Goal: Information Seeking & Learning: Learn about a topic

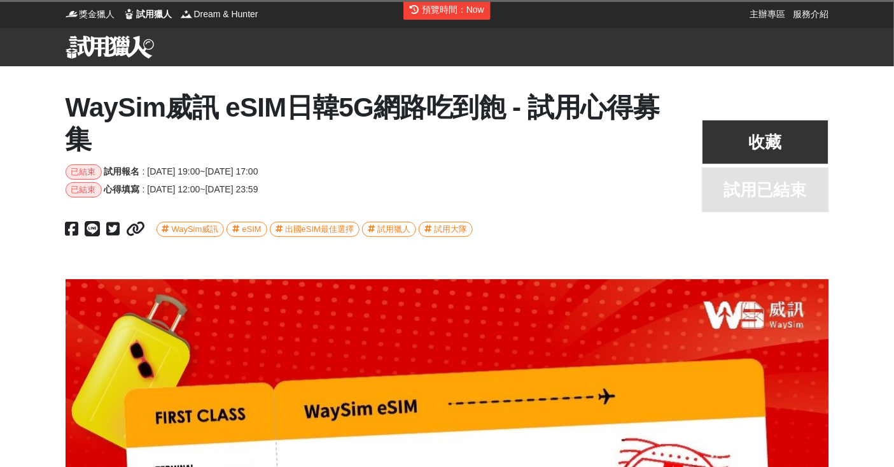
click at [470, 13] on div "預覽時間： Now" at bounding box center [453, 9] width 62 height 13
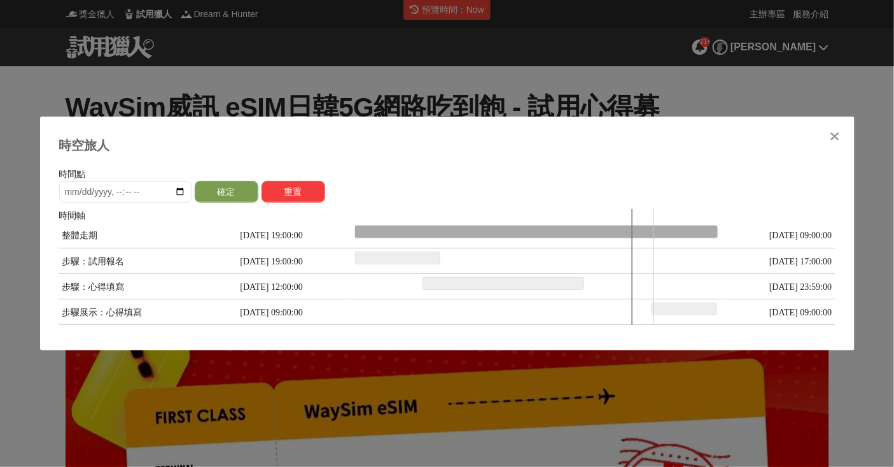
click at [654, 233] on div at bounding box center [536, 267] width 363 height 116
type input "[DATE]T05:05:15"
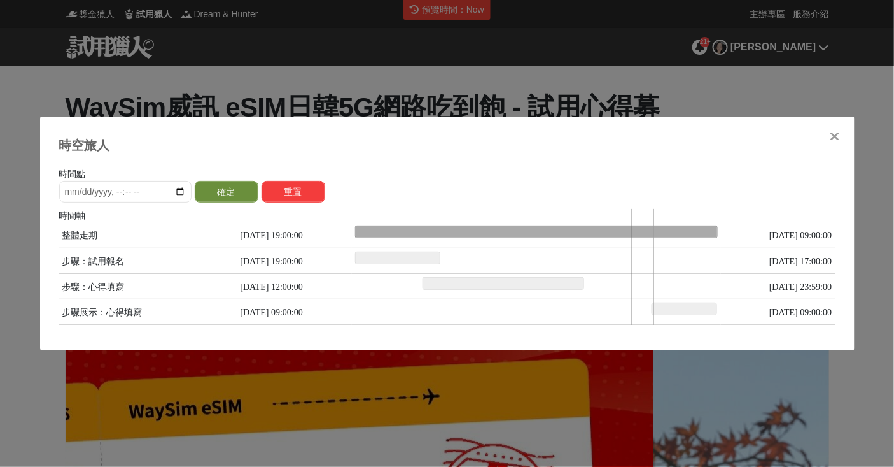
click at [237, 196] on button "確定" at bounding box center [227, 192] width 64 height 22
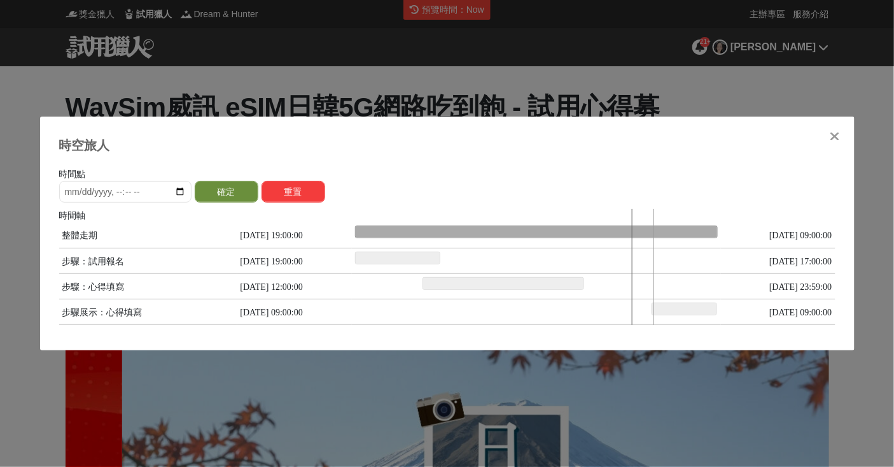
scroll to position [0, 761]
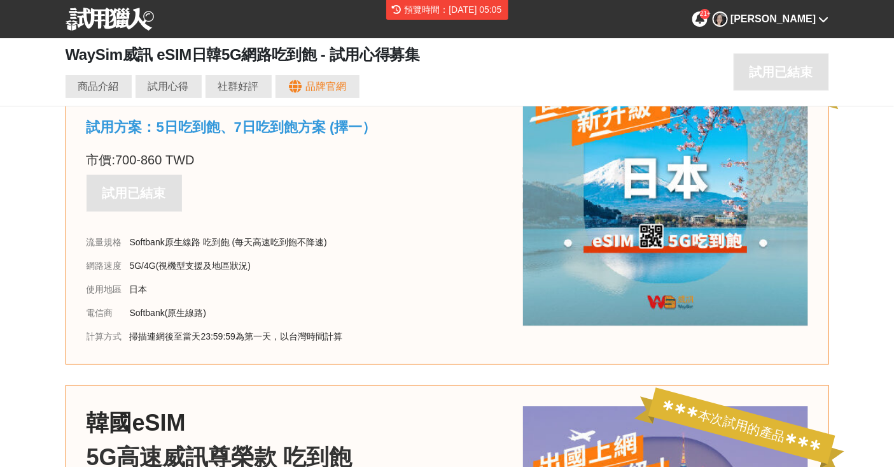
scroll to position [1147, 0]
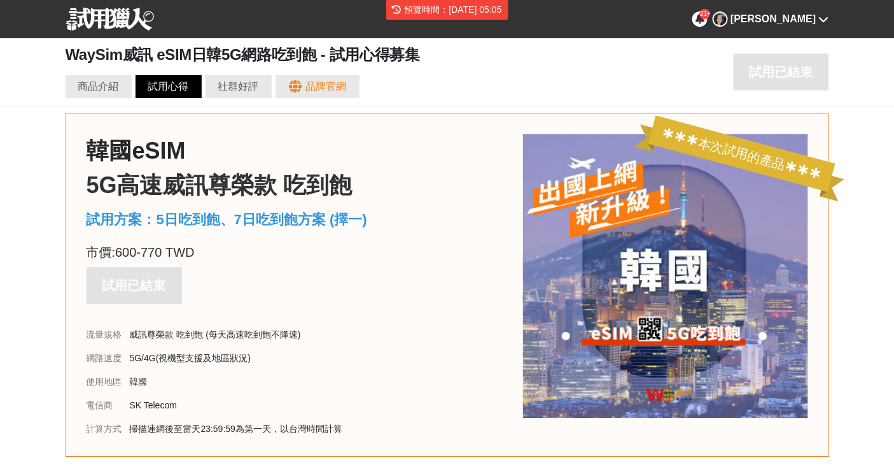
click at [169, 94] on div "試用心得" at bounding box center [168, 86] width 41 height 15
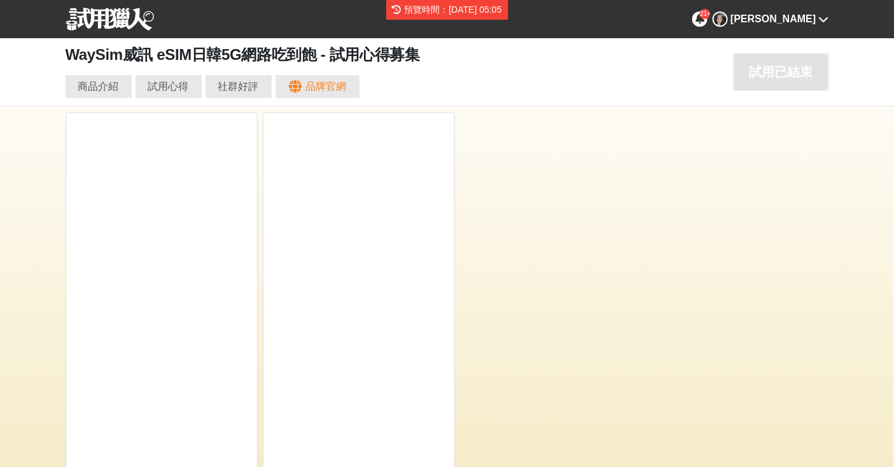
scroll to position [0, 0]
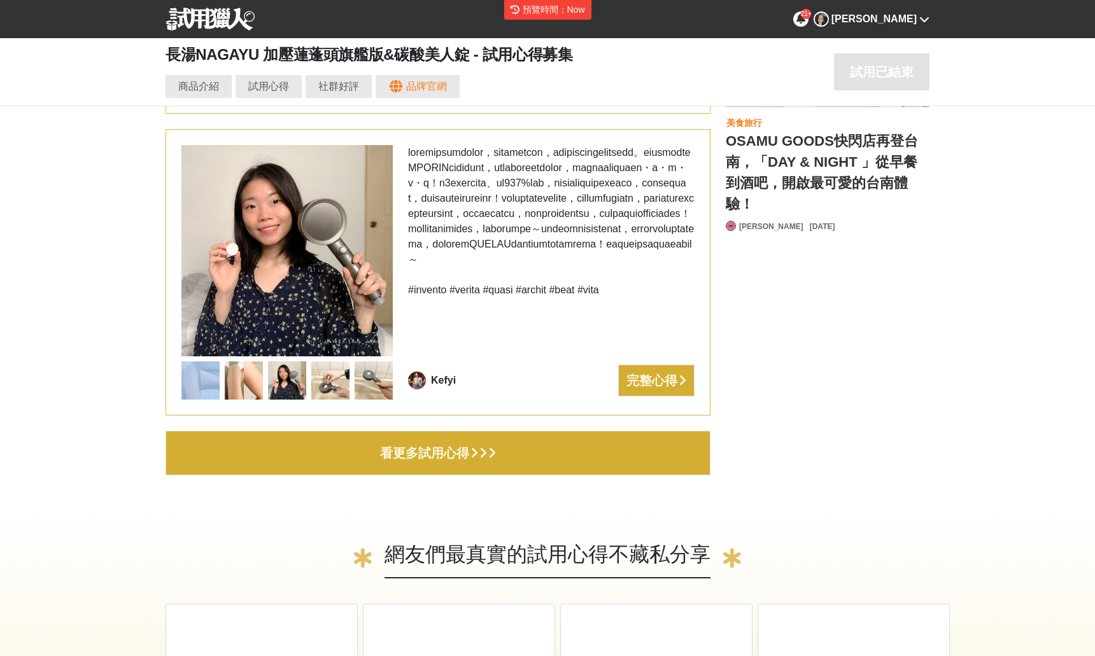
scroll to position [0, 1528]
click at [196, 20] on img at bounding box center [210, 19] width 89 height 23
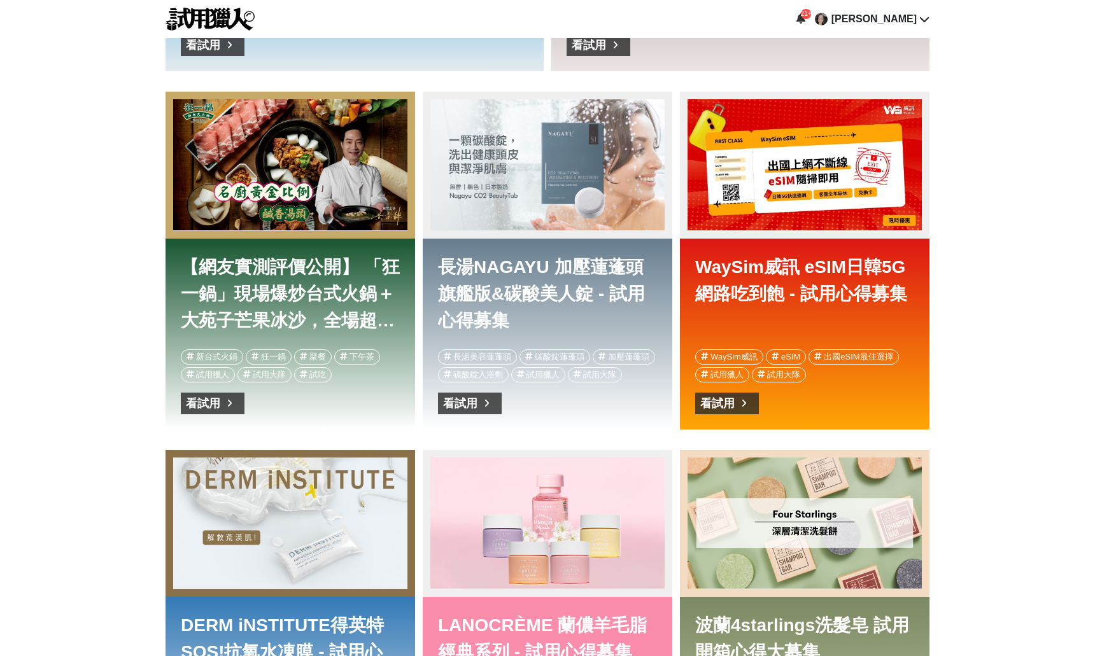
scroll to position [0, 764]
click at [815, 206] on div "WaySim威訊 eSIM日韓5G網路吃到飽 - 試用心得募集" at bounding box center [805, 164] width 234 height 131
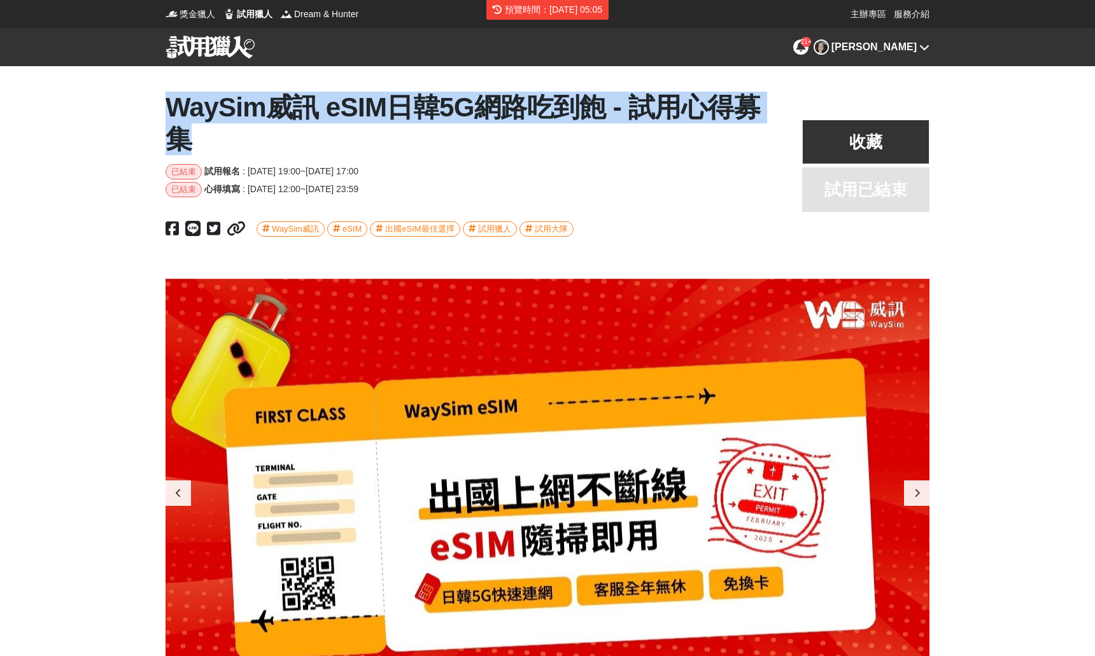
drag, startPoint x: 193, startPoint y: 129, endPoint x: 206, endPoint y: 146, distance: 20.9
click at [206, 146] on h1 "WaySim威訊 eSIM日韓5G網路吃到飽 - 試用心得募集" at bounding box center [471, 124] width 611 height 64
copy h1 "WaySim威訊 eSIM日韓5G網路吃到飽 - 試用心得募集"
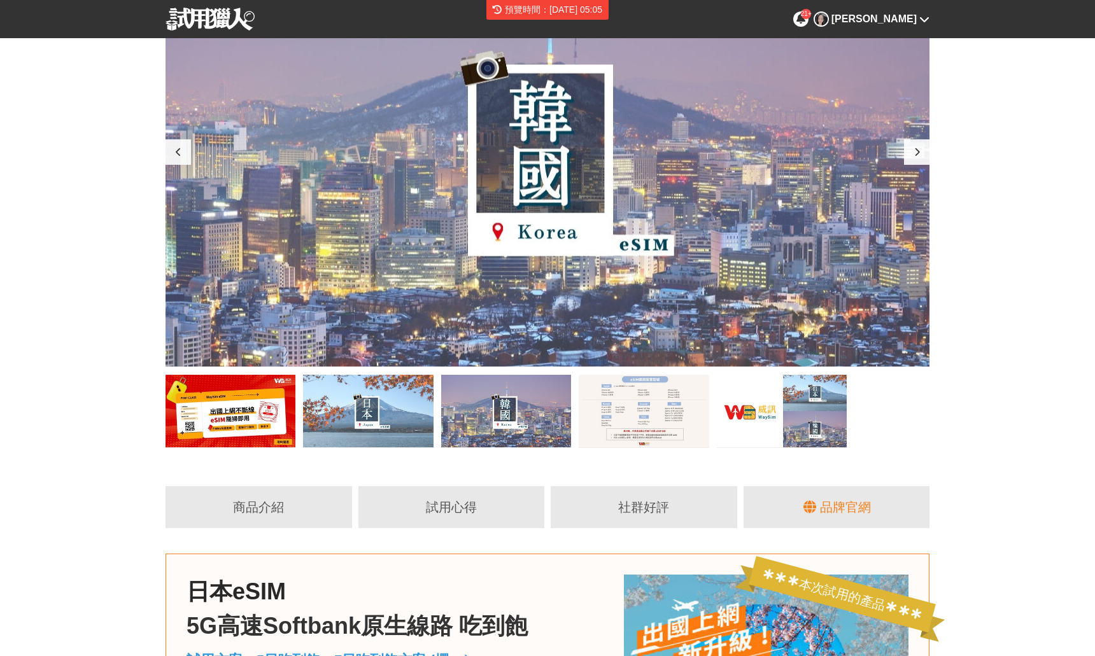
scroll to position [47, 0]
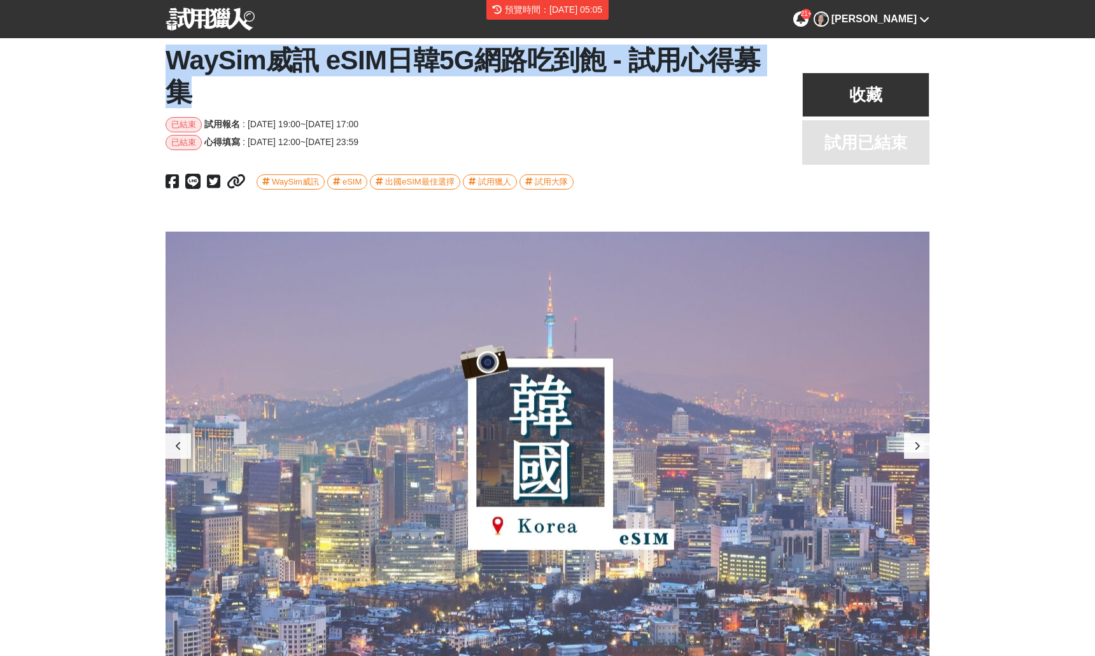
click at [201, 22] on img at bounding box center [210, 19] width 89 height 23
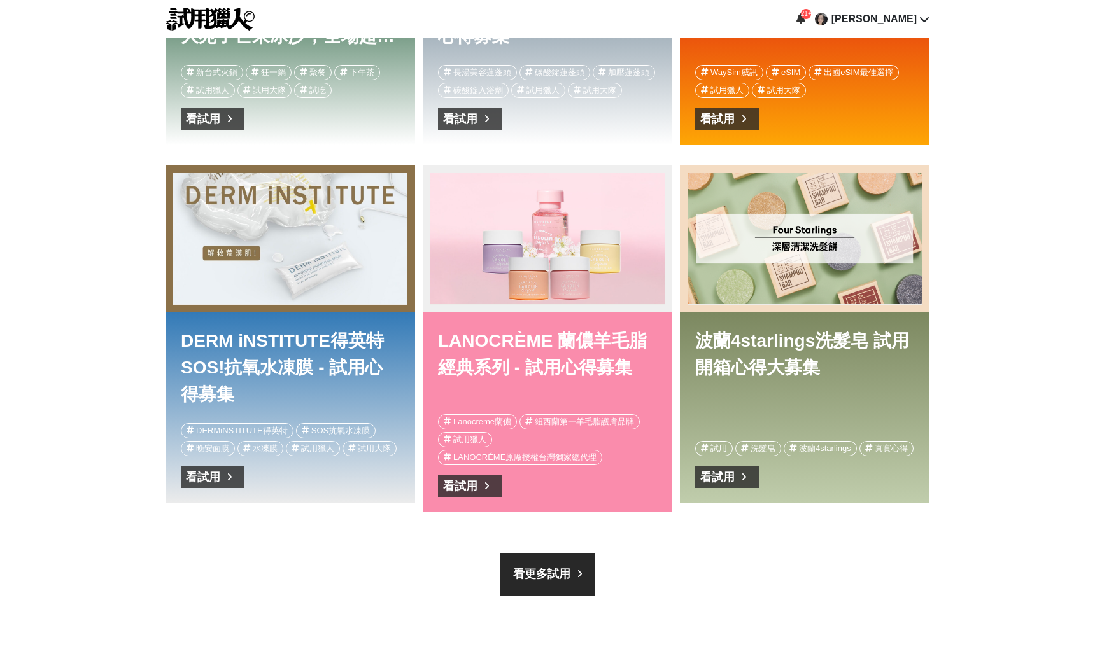
click at [809, 113] on div "看試用" at bounding box center [804, 119] width 219 height 22
click at [800, 50] on div "WaySim威訊 eSIM日韓5G網路吃到飽 - 試用心得募集" at bounding box center [804, 11] width 219 height 85
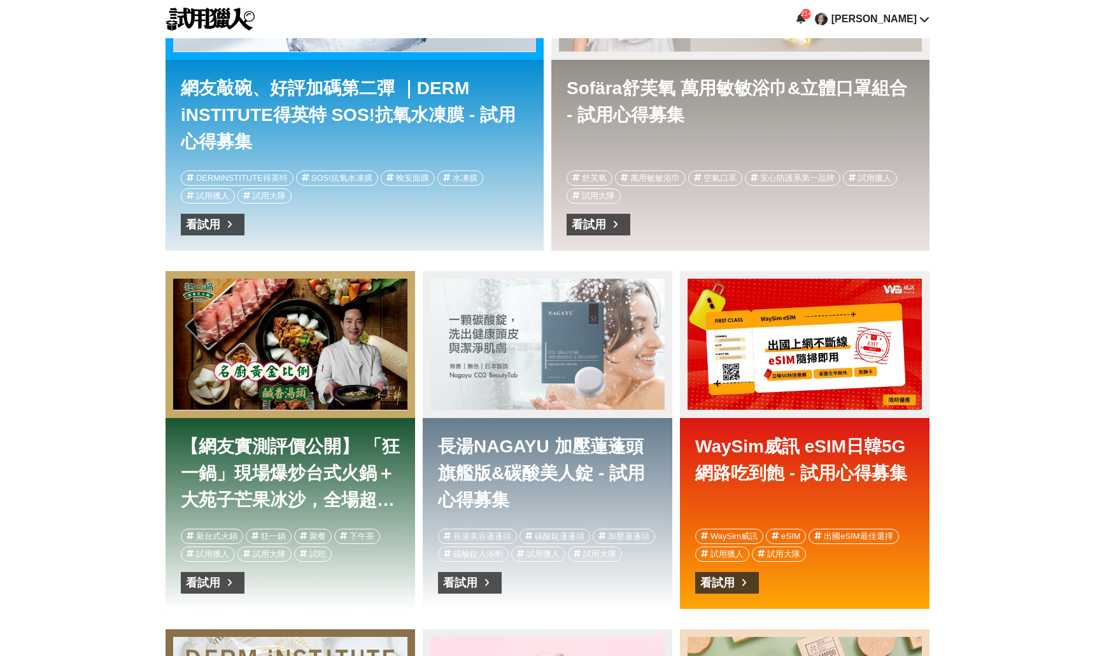
click at [772, 343] on div "WaySim威訊 eSIM日韓5G網路吃到飽 - 試用心得募集" at bounding box center [805, 344] width 234 height 131
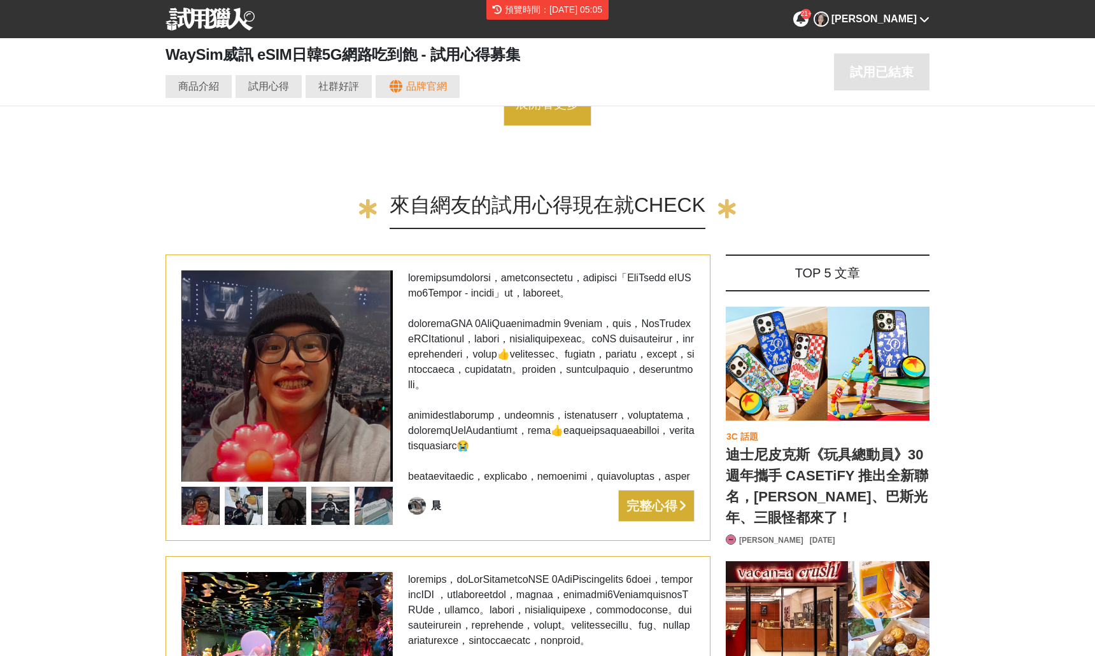
click at [527, 113] on button "展開看更多" at bounding box center [548, 103] width 88 height 45
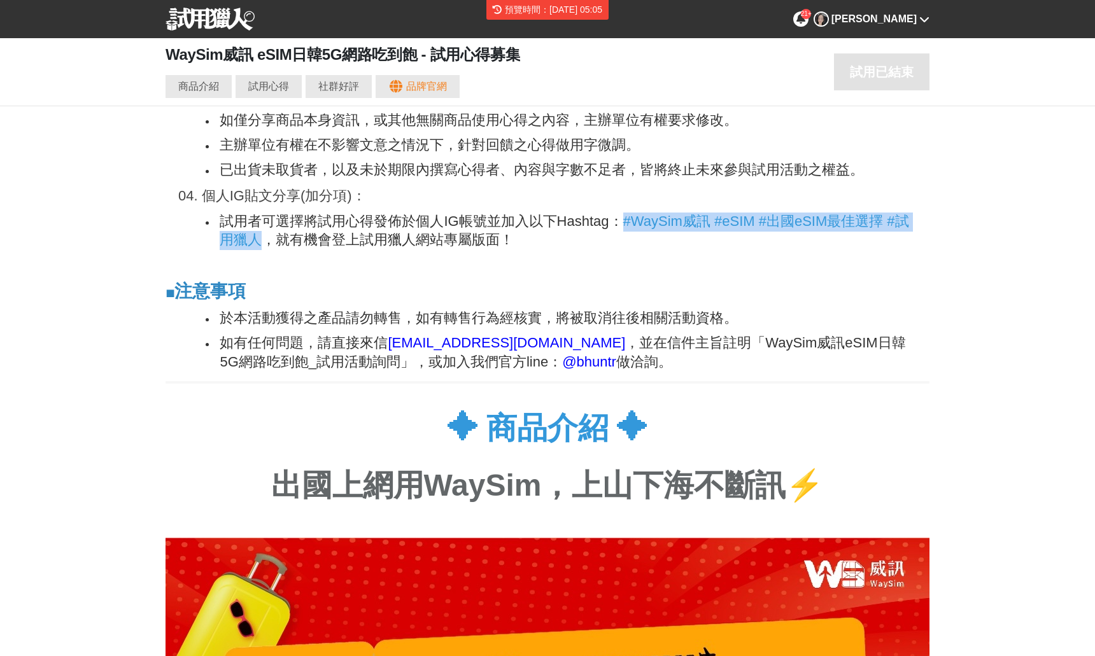
drag, startPoint x: 626, startPoint y: 222, endPoint x: 280, endPoint y: 242, distance: 346.9
click at [280, 242] on li "試用者可選擇將試用心得發佈於個人IG帳號並加入以下Hashtag： #WaySim威訊 #eSIM #出國eSIM最佳選擇 #試用獵人 ，就有機會登上試用獵人…" at bounding box center [564, 232] width 696 height 38
copy span "#WaySim威訊 #eSIM #出國eSIM最佳選擇 #試用獵人"
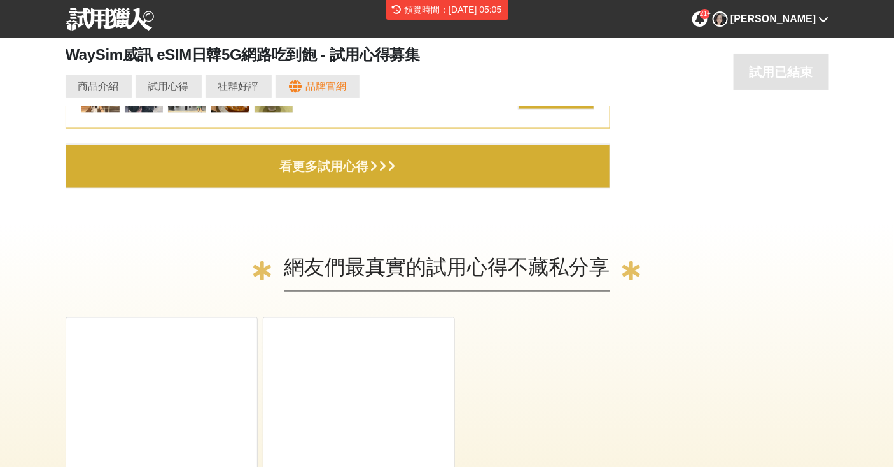
scroll to position [3732, 0]
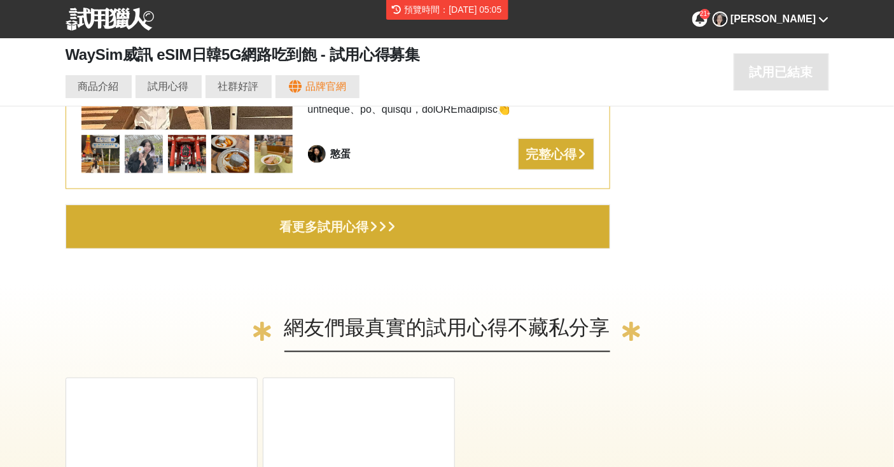
click at [342, 222] on div "看更多試用心得" at bounding box center [324, 226] width 89 height 20
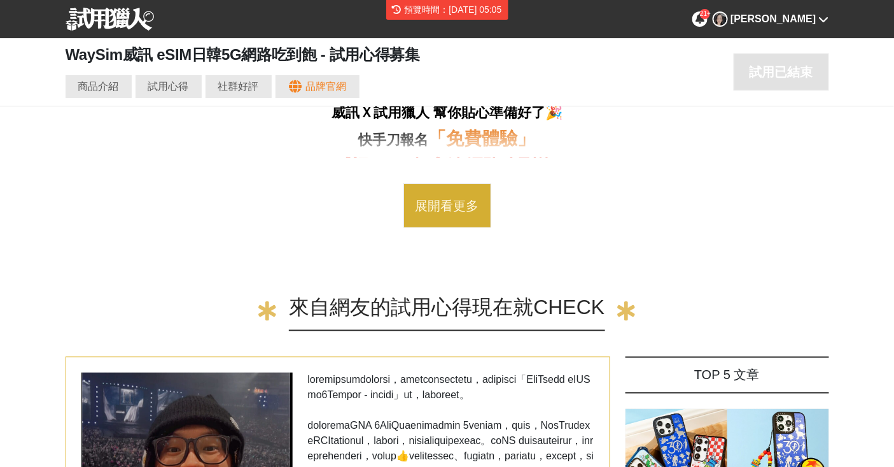
scroll to position [0, 0]
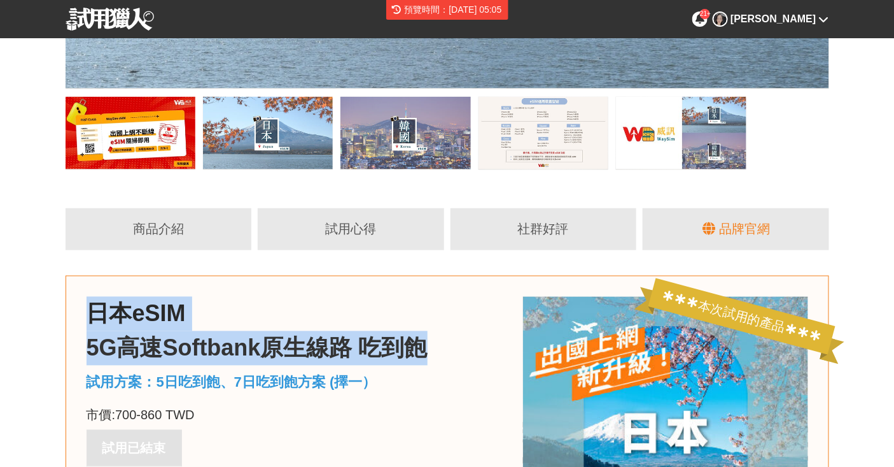
drag, startPoint x: 92, startPoint y: 314, endPoint x: 434, endPoint y: 341, distance: 342.3
click at [434, 341] on div "日本eSIM 5G高速Softbank原生線路 吃到飽 試用方案：5日吃到飽、7日吃到飽方案 (擇一） 市價: 700-860 TWD 試用已結束" at bounding box center [300, 382] width 427 height 170
copy div "日本eSIM 5G高速Softbank原生線路 吃到飽"
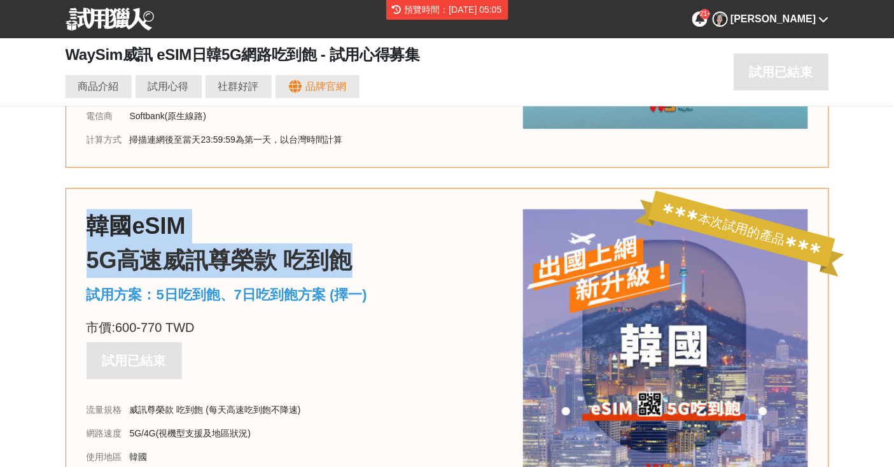
drag, startPoint x: 92, startPoint y: 222, endPoint x: 346, endPoint y: 258, distance: 256.5
click at [346, 258] on div "韓國eSIM 5G高速威訊尊榮款 吃到飽 試用方案：5日吃到飽、7日吃到飽方案 (擇一) 市價: 600-770 TWD 試用已結束" at bounding box center [300, 294] width 427 height 170
copy div "韓國eSIM 5G高速威訊尊榮款 吃到飽"
click at [111, 17] on img at bounding box center [110, 19] width 89 height 23
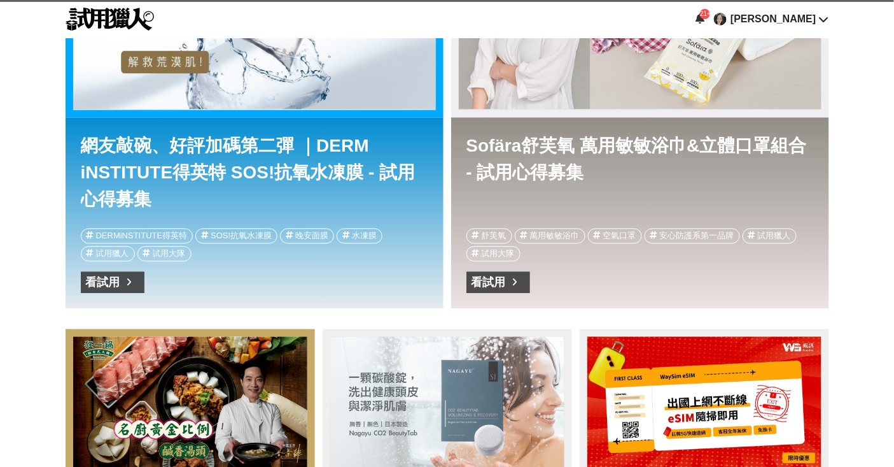
click at [576, 139] on link "Sofära舒芙氧 萬用敏敏浴巾&立體口罩組合 - 試用心得募集" at bounding box center [641, 171] width 348 height 76
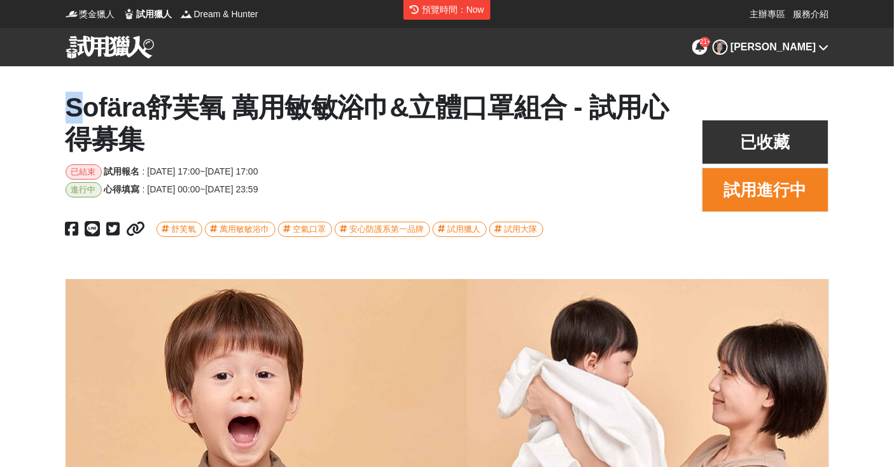
drag, startPoint x: 63, startPoint y: 102, endPoint x: 74, endPoint y: 104, distance: 10.9
click at [76, 106] on div "Sofära舒芙氧 萬用敏敏浴巾&立體口罩組合 - 試用心得募集 已結束 試用報名 : 2025-07-18 17:00 ~ 2025-07-28 17:00…" at bounding box center [447, 166] width 894 height 149
click at [69, 102] on h1 "Sofära舒芙氧 萬用敏敏浴巾&立體口罩組合 - 試用心得募集" at bounding box center [371, 124] width 611 height 64
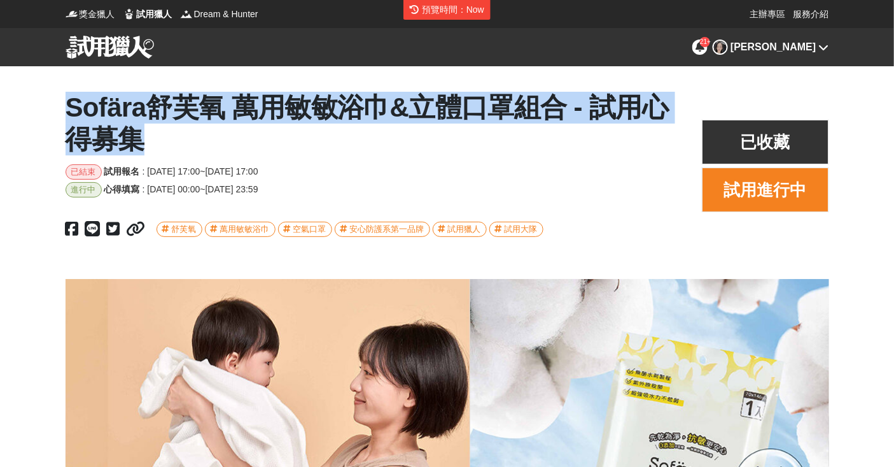
drag, startPoint x: 68, startPoint y: 102, endPoint x: 157, endPoint y: 138, distance: 96.0
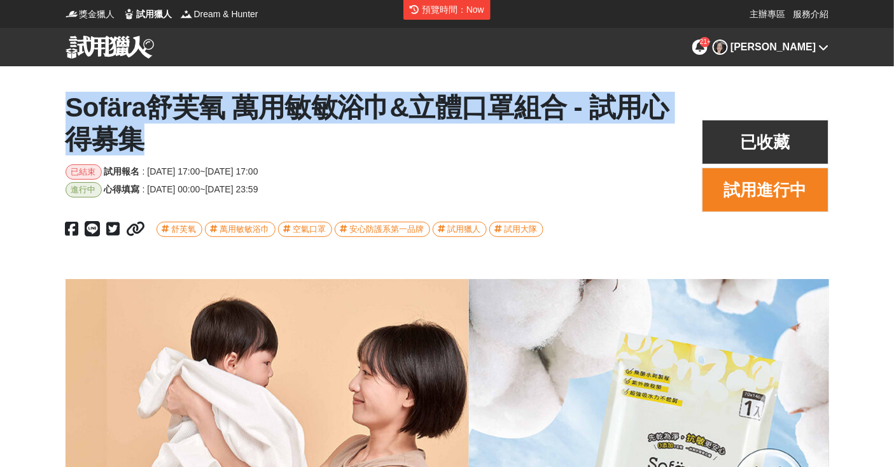
click at [157, 138] on h1 "Sofära舒芙氧 萬用敏敏浴巾&立體口罩組合 - 試用心得募集" at bounding box center [371, 124] width 611 height 64
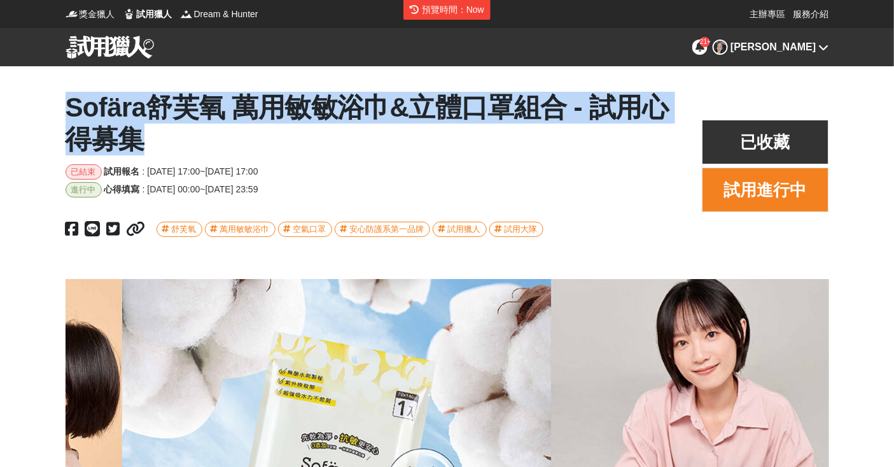
scroll to position [0, 764]
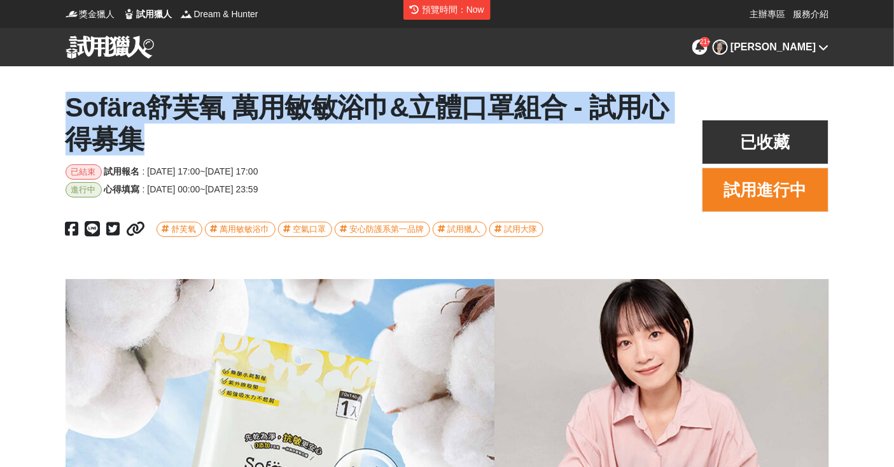
copy h1 "Sofära舒芙氧 萬用敏敏浴巾&立體口罩組合 - 試用心得募集"
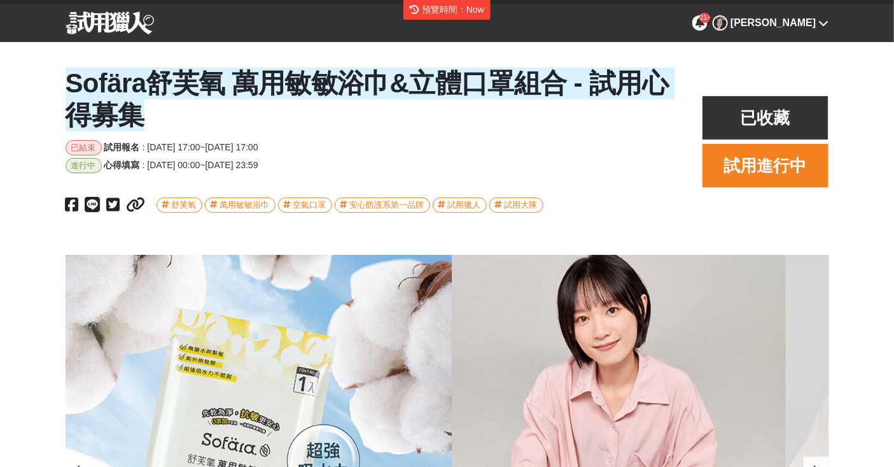
scroll to position [0, 916]
